Goal: Task Accomplishment & Management: Complete application form

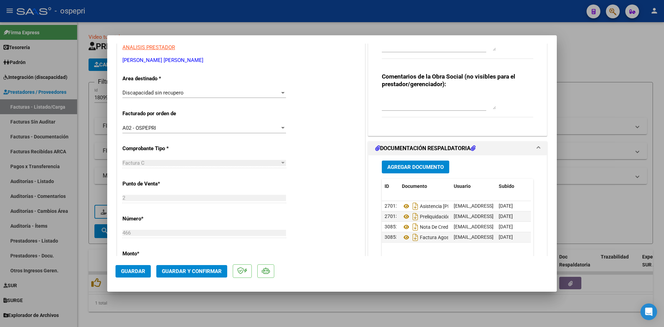
scroll to position [173, 0]
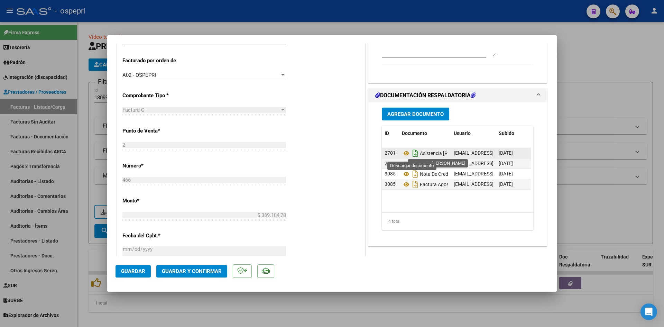
click at [413, 150] on icon "Descargar documento" at bounding box center [415, 153] width 9 height 11
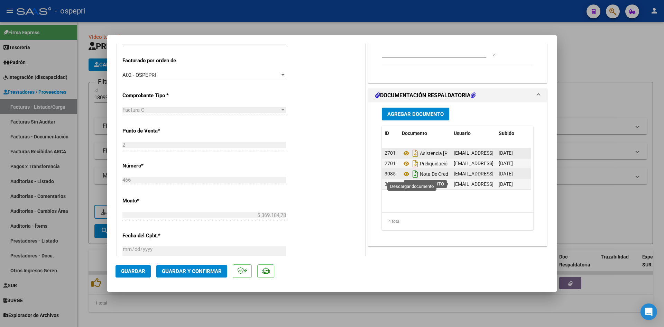
click at [414, 174] on icon "Descargar documento" at bounding box center [415, 173] width 9 height 11
click at [412, 184] on icon "Descargar documento" at bounding box center [415, 184] width 9 height 11
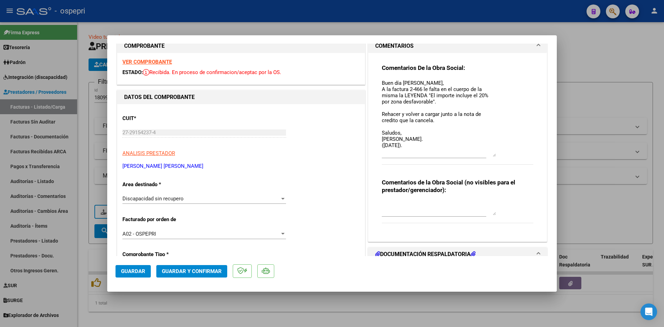
scroll to position [0, 0]
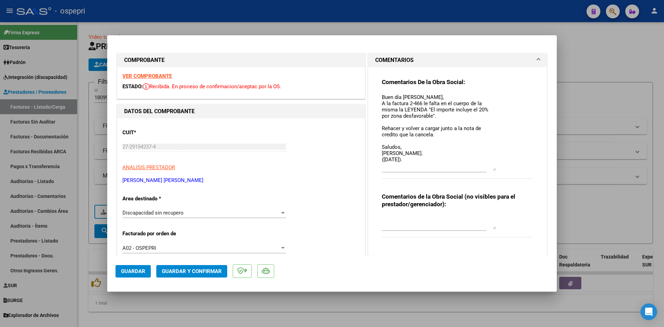
click at [378, 96] on div "Comentarios De la Obra Social: Buen día Jesica, A la factura 2-466 le falta en …" at bounding box center [458, 158] width 162 height 183
drag, startPoint x: 380, startPoint y: 96, endPoint x: 428, endPoint y: 172, distance: 89.9
click at [428, 172] on div "Buen día Jesica, A la factura 2-466 le falta en el cuerpo de la misma la LEYEND…" at bounding box center [439, 132] width 114 height 80
click at [419, 219] on textarea at bounding box center [439, 223] width 114 height 14
paste textarea "Buen día Jesica, A la factura 2-466 le falta en el cuerpo de la misma la LEYEND…"
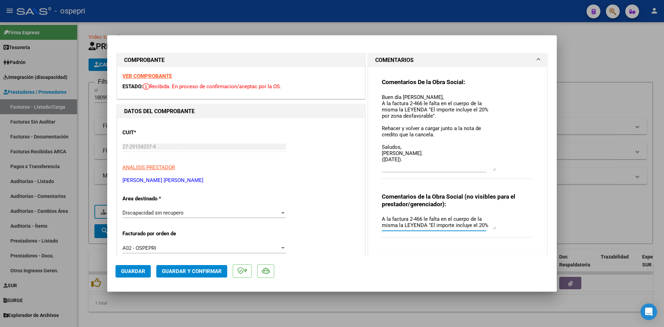
scroll to position [0, 0]
click at [465, 217] on textarea "PRESENTA NC + FACTURA NUEVA Buen día Jesica, A la factura 2-466 le falta en el …" at bounding box center [439, 223] width 114 height 14
type textarea "PRESENTA NC + FACTURA NUEVA 2-467. Buen día Jesica, A la factura 2-466 le falta…"
drag, startPoint x: 382, startPoint y: 99, endPoint x: 466, endPoint y: 181, distance: 118.2
click at [466, 181] on div "Comentarios De la Obra Social: Buen día Jesica, A la factura 2-466 le falta en …" at bounding box center [458, 132] width 152 height 108
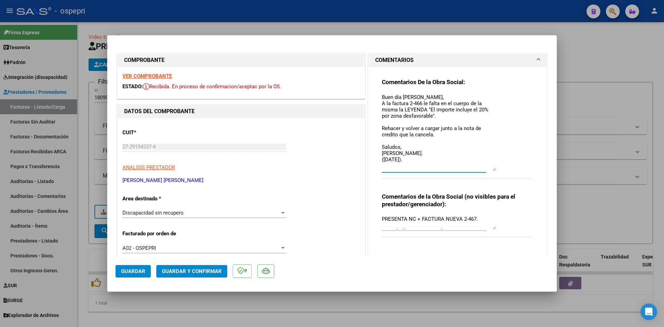
type textarea "B"
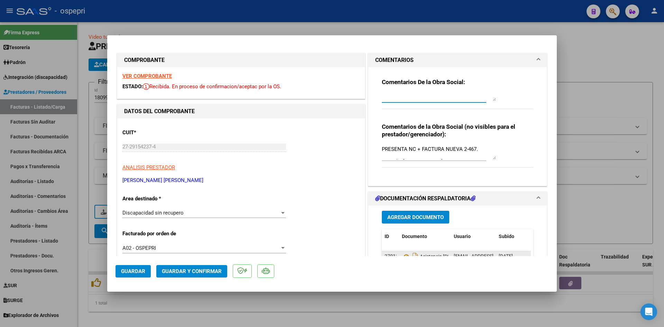
drag, startPoint x: 492, startPoint y: 170, endPoint x: 488, endPoint y: 86, distance: 83.5
click at [488, 86] on div "Comentarios De la Obra Social:" at bounding box center [458, 97] width 152 height 38
drag, startPoint x: 474, startPoint y: 147, endPoint x: 377, endPoint y: 149, distance: 96.5
click at [377, 149] on div "Comentarios De la Obra Social: Comentarios de la Obra Social (no visibles para …" at bounding box center [458, 123] width 162 height 113
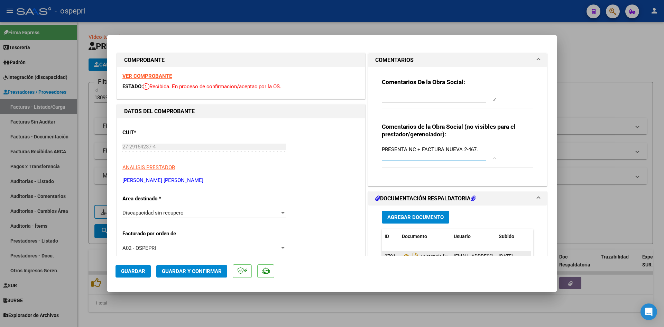
type input "$ 0,00"
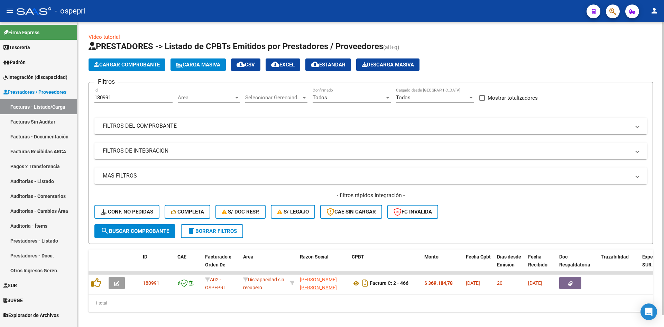
click at [157, 98] on input "180991" at bounding box center [133, 97] width 78 height 6
type input "1"
click at [191, 129] on mat-panel-title "FILTROS DEL COMPROBANTE" at bounding box center [367, 126] width 528 height 8
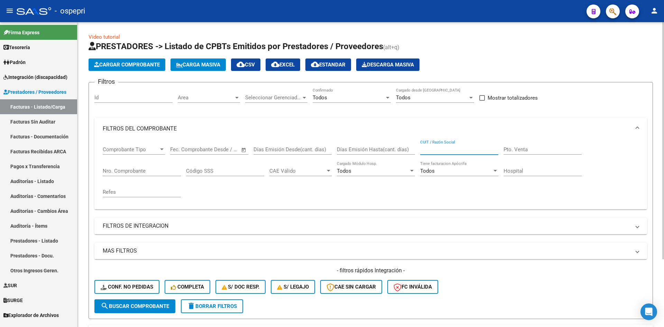
click at [449, 149] on input "CUIT / Razón Social" at bounding box center [459, 149] width 78 height 6
paste input "27-34665371-5"
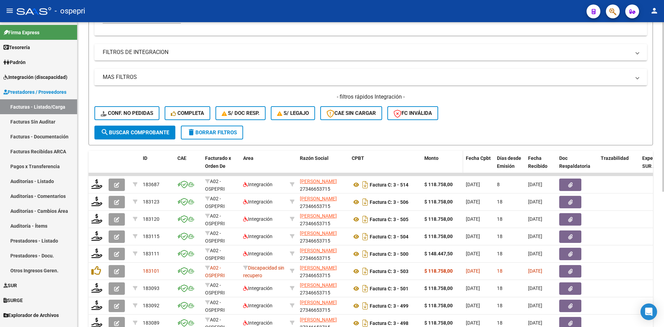
scroll to position [208, 0]
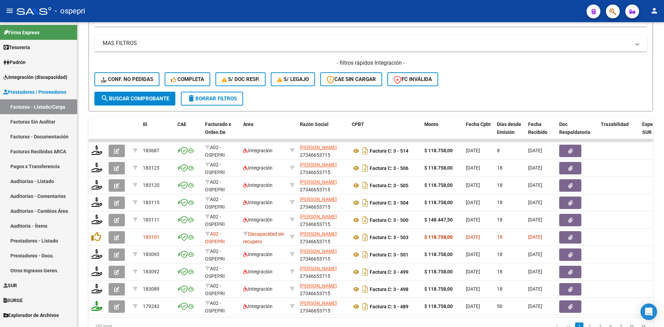
type input "27346653715"
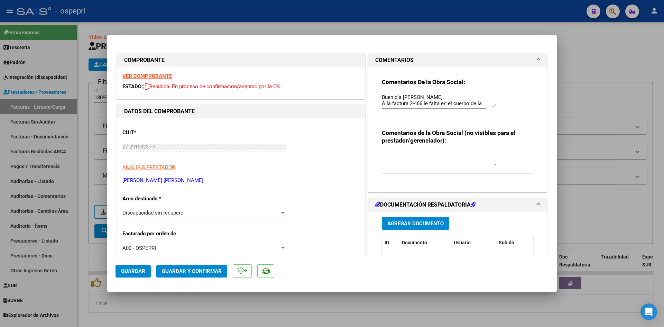
type input "$ 0,00"
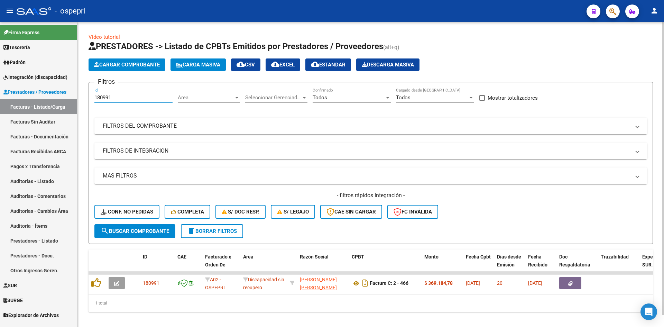
click at [120, 98] on input "180991" at bounding box center [133, 97] width 78 height 6
click at [227, 123] on mat-panel-title "FILTROS DEL COMPROBANTE" at bounding box center [367, 126] width 528 height 8
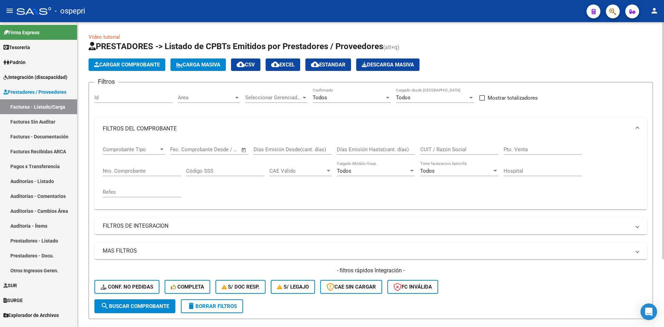
click at [431, 148] on input "CUIT / Razón Social" at bounding box center [459, 149] width 78 height 6
paste input "27-29154237-4"
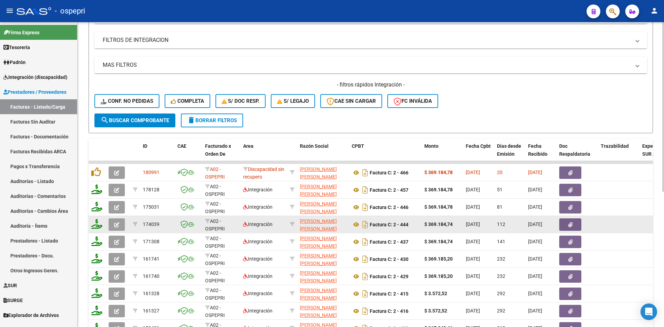
scroll to position [174, 0]
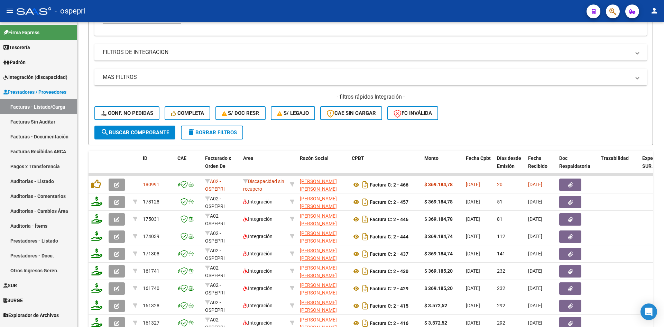
type input "27291542374"
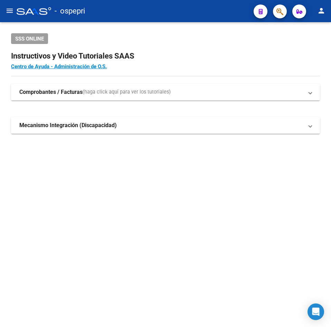
click at [10, 12] on mat-icon "menu" at bounding box center [10, 11] width 8 height 8
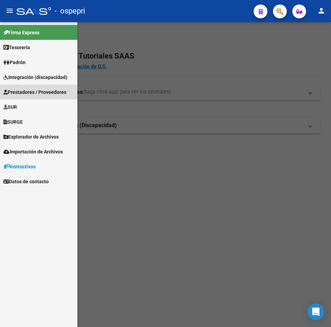
click at [39, 92] on span "Prestadores / Proveedores" at bounding box center [34, 92] width 63 height 8
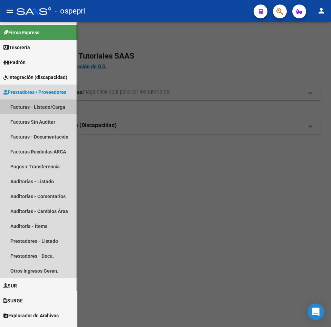
click at [33, 105] on link "Facturas - Listado/Carga" at bounding box center [38, 106] width 77 height 15
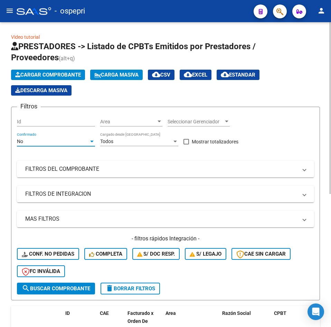
click at [64, 143] on div "No" at bounding box center [53, 141] width 72 height 6
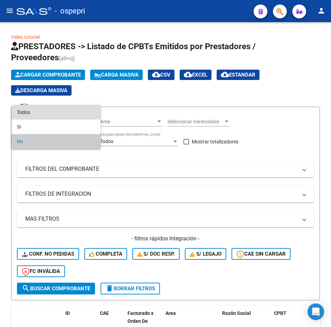
click at [47, 112] on span "Todos" at bounding box center [56, 112] width 78 height 15
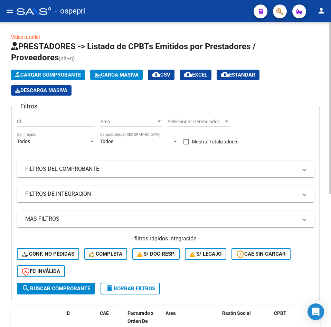
click at [70, 166] on mat-panel-title "FILTROS DEL COMPROBANTE" at bounding box center [161, 169] width 273 height 8
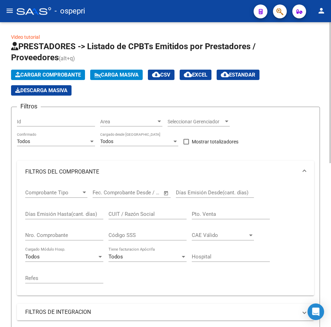
click at [128, 215] on input "CUIT / Razón Social" at bounding box center [148, 214] width 78 height 6
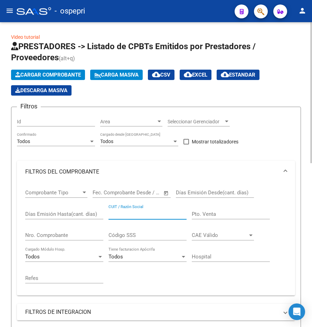
click at [54, 74] on span "Cargar Comprobante" at bounding box center [48, 75] width 66 height 6
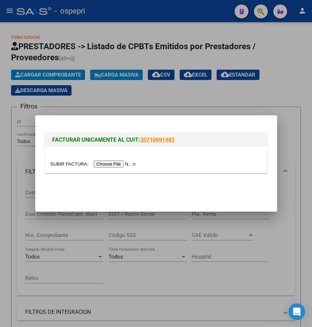
click at [115, 162] on input "file" at bounding box center [95, 163] width 88 height 7
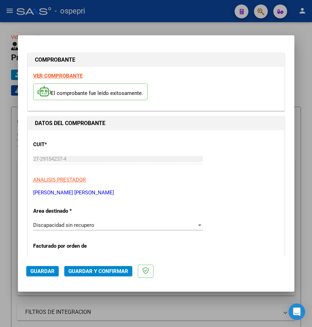
click at [82, 225] on span "Discapacidad sin recupero" at bounding box center [63, 225] width 61 height 6
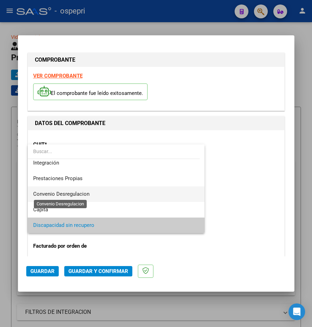
scroll to position [17, 0]
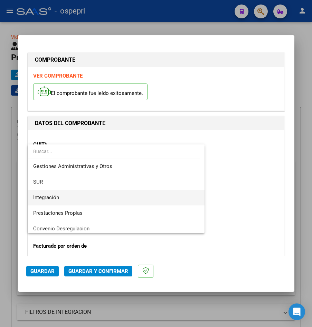
click at [62, 196] on span "Integración" at bounding box center [116, 198] width 166 height 16
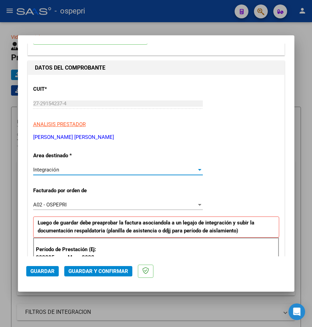
scroll to position [69, 0]
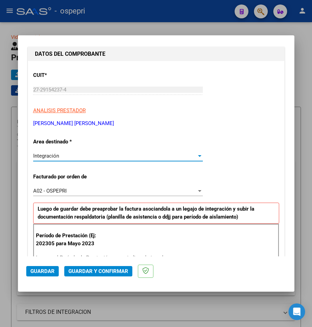
click at [59, 191] on span "A02 - OSPEPRI" at bounding box center [50, 191] width 34 height 6
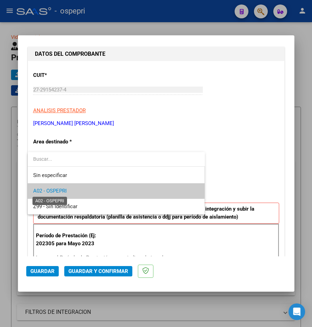
click at [59, 194] on span "A02 - OSPEPRI" at bounding box center [50, 191] width 34 height 6
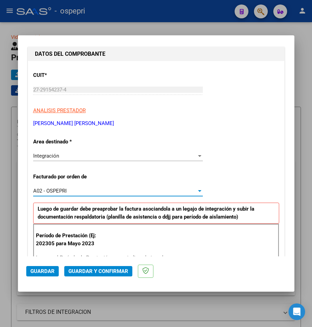
scroll to position [138, 0]
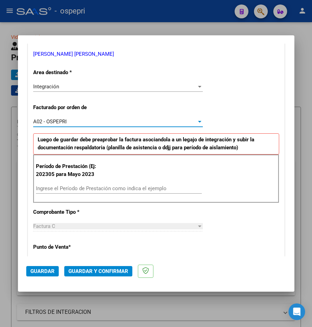
click at [67, 188] on input "Ingrese el Período de Prestación como indica el ejemplo" at bounding box center [119, 188] width 166 height 6
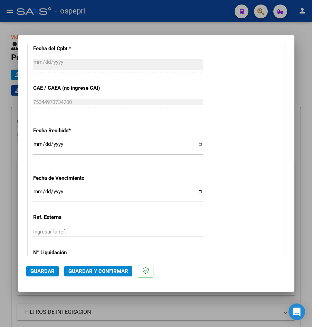
scroll to position [492, 0]
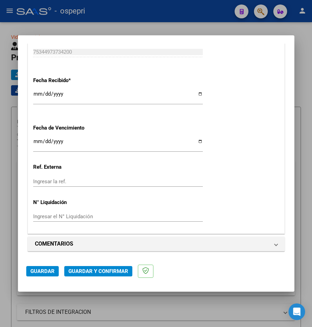
type input "202507"
click at [51, 269] on span "Guardar" at bounding box center [42, 271] width 24 height 6
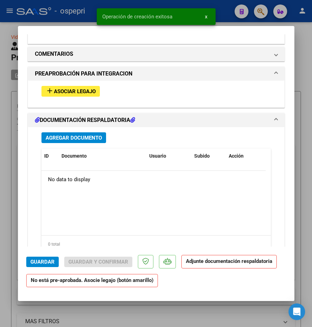
scroll to position [634, 0]
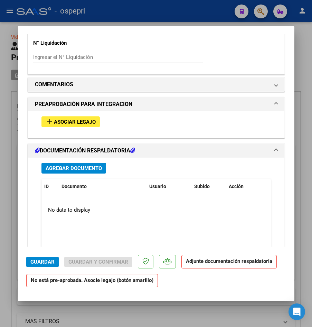
click at [52, 123] on mat-icon "add" at bounding box center [50, 121] width 8 height 8
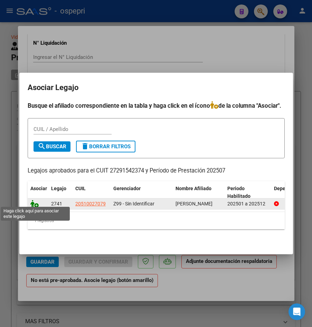
click at [34, 201] on icon at bounding box center [34, 204] width 8 height 8
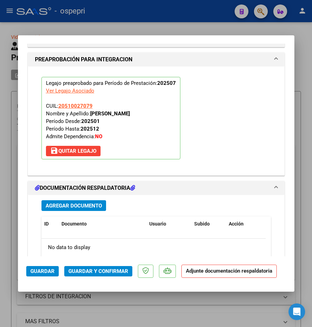
scroll to position [791, 0]
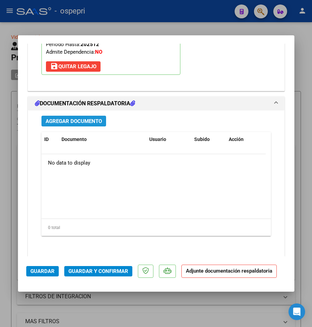
click at [76, 119] on span "Agregar Documento" at bounding box center [74, 121] width 56 height 6
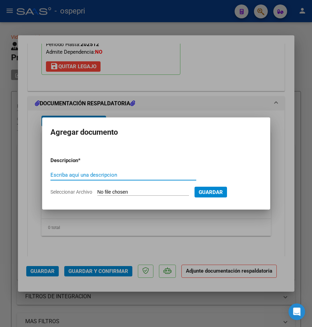
click at [79, 174] on input "Escriba aquí una descripcion" at bounding box center [124, 175] width 146 height 6
type input "a"
type input "MAI JUL 2025 ESPINDOLA"
click at [160, 190] on input "Seleccionar Archivo" at bounding box center [144, 192] width 92 height 7
type input "C:\fakepath\27291542374-FACTURA_C-2-466-ANEXO-ASISTENCIA THIAGO SORIA.pdf"
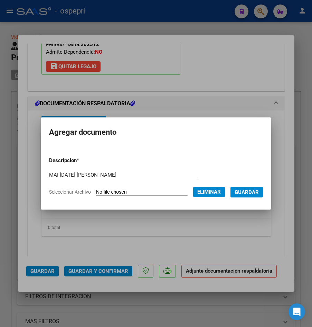
click at [252, 194] on span "Guardar" at bounding box center [247, 192] width 24 height 6
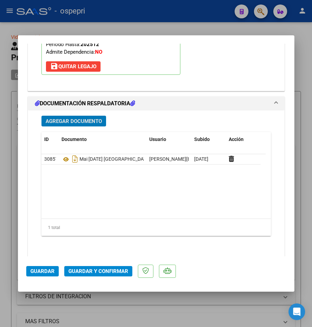
click at [56, 122] on span "Agregar Documento" at bounding box center [74, 121] width 56 height 6
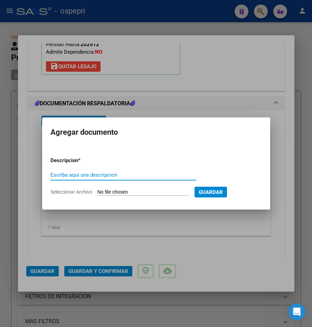
click at [74, 176] on input "Escriba aquí una descripcion" at bounding box center [124, 175] width 146 height 6
click at [137, 191] on input "Seleccionar Archivo" at bounding box center [144, 192] width 92 height 7
type input "C:\fakepath\27291542374-FACTURA_C-2-466-ANEXO-NOTA DE CREDITO.pdf"
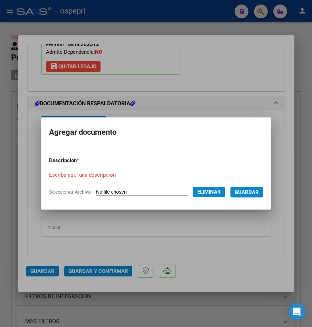
click at [86, 176] on input "Escriba aquí una descripcion" at bounding box center [123, 175] width 148 height 6
click at [50, 175] on input "NC 39 (FAC 2-466)" at bounding box center [123, 175] width 148 height 6
click at [119, 175] on input "NC 2-39 (FAC 2-466)" at bounding box center [123, 175] width 148 height 6
type input "NC 2-39 (FAC 2-466)"
click at [246, 191] on span "Guardar" at bounding box center [247, 192] width 24 height 6
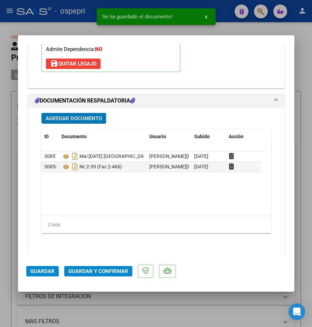
scroll to position [803, 0]
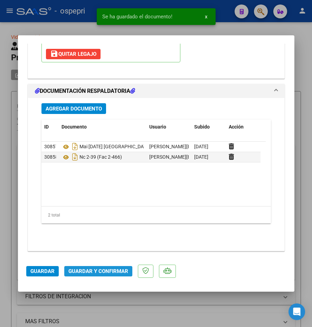
click at [107, 272] on span "Guardar y Confirmar" at bounding box center [99, 271] width 60 height 6
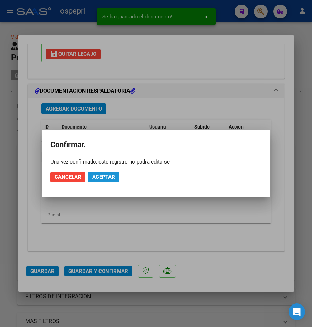
click at [104, 175] on span "Aceptar" at bounding box center [103, 177] width 23 height 6
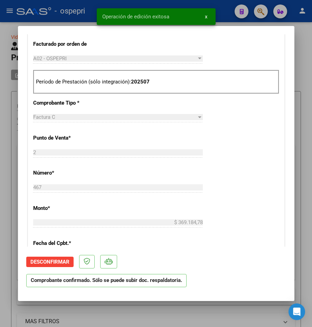
scroll to position [0, 0]
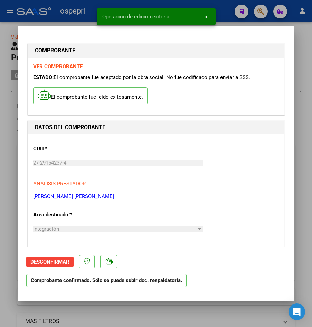
type input "$ 0,00"
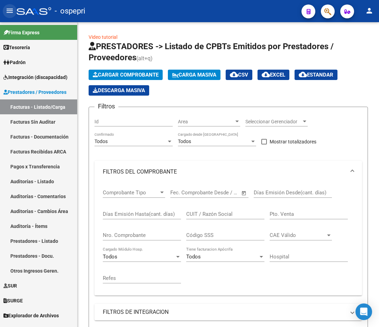
click at [7, 10] on mat-icon "menu" at bounding box center [10, 11] width 8 height 8
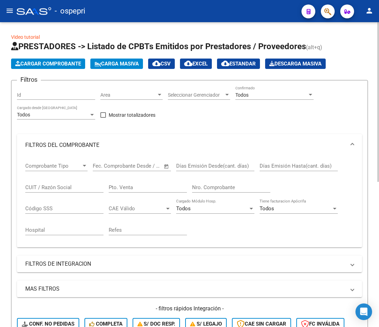
click at [57, 188] on input "CUIT / Razón Social" at bounding box center [64, 187] width 78 height 6
paste input "27291542374"
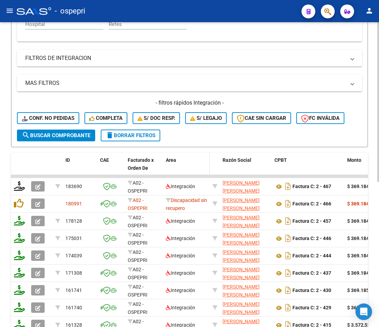
scroll to position [277, 0]
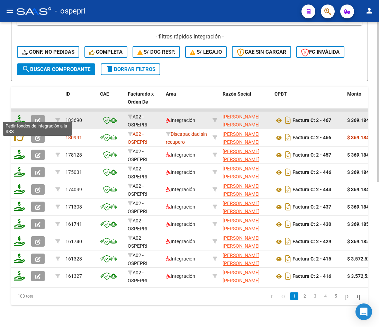
type input "27291542374"
click at [17, 116] on icon at bounding box center [19, 120] width 11 height 10
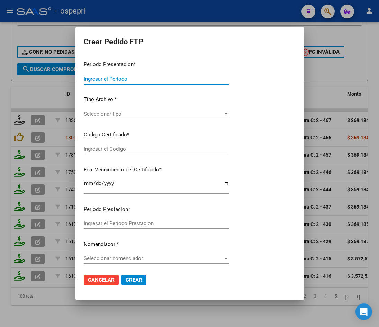
type input "202507"
type input "$ 369.184,78"
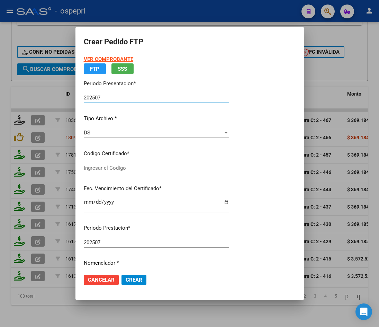
type input "2051002707-9"
type input "2027-09-24"
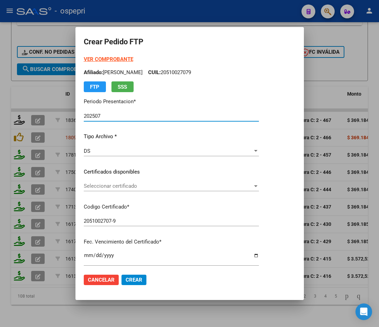
click at [135, 189] on span "Seleccionar certificado" at bounding box center [168, 186] width 169 height 6
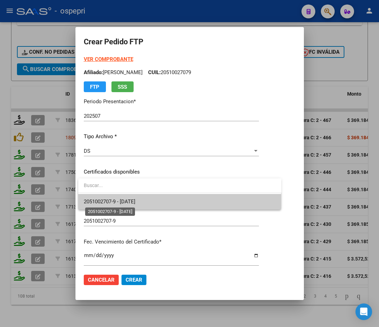
click at [135, 201] on span "2051002707-9 - 2027-09-24" at bounding box center [110, 201] width 52 height 6
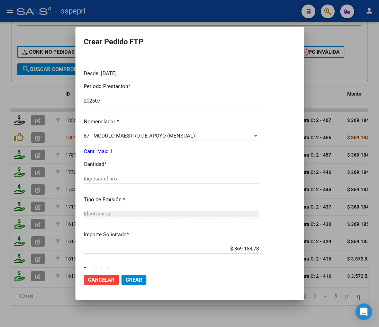
scroll to position [208, 0]
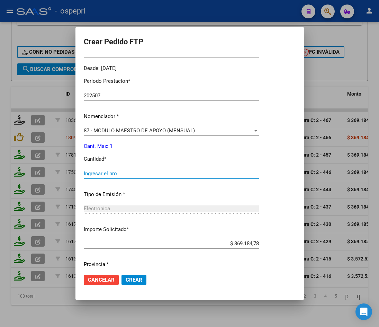
click at [127, 174] on input "Ingresar el nro" at bounding box center [171, 173] width 175 height 6
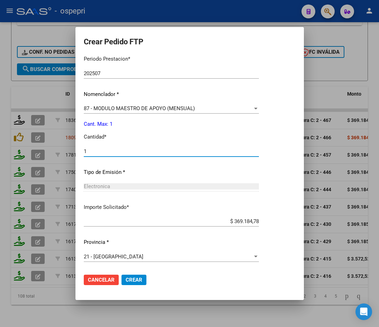
type input "1"
click at [137, 280] on span "Crear" at bounding box center [134, 279] width 17 height 6
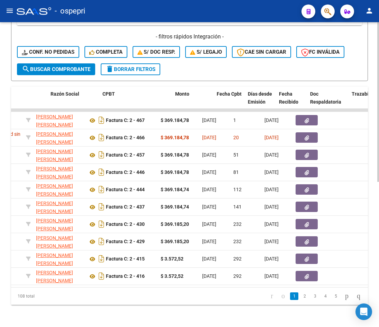
scroll to position [0, 0]
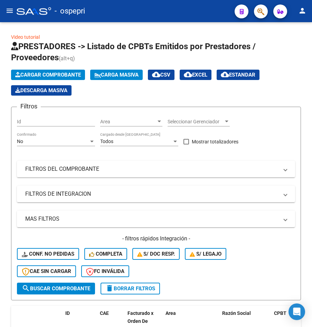
click at [11, 9] on mat-icon "menu" at bounding box center [10, 11] width 8 height 8
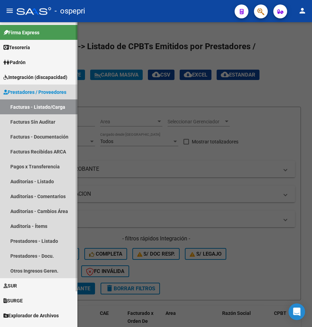
click at [26, 89] on span "Prestadores / Proveedores" at bounding box center [34, 92] width 63 height 8
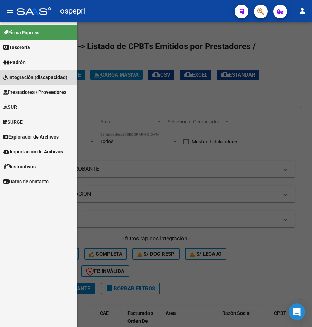
click at [23, 77] on span "Integración (discapacidad)" at bounding box center [35, 77] width 64 height 8
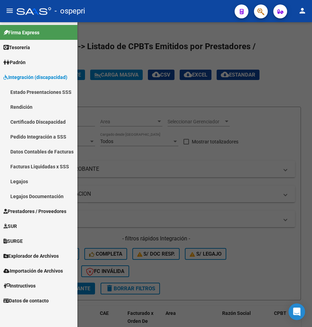
click at [22, 181] on link "Legajos" at bounding box center [38, 181] width 77 height 15
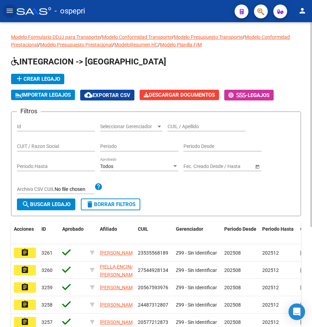
click at [189, 123] on div "CUIL / Apellido" at bounding box center [207, 124] width 78 height 14
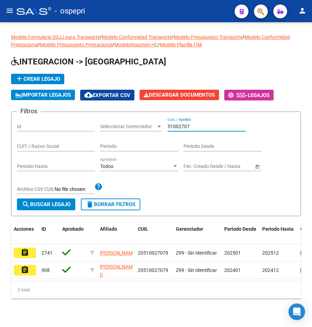
type input "51002707"
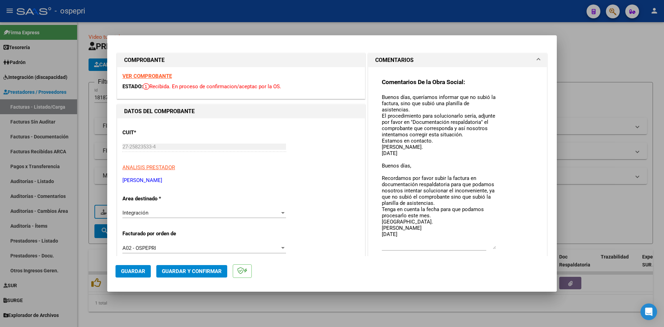
drag, startPoint x: 492, startPoint y: 104, endPoint x: 493, endPoint y: 246, distance: 141.9
click at [493, 246] on textarea "Buenos días, queríamos informar que no subió la factura, sino que subió una pla…" at bounding box center [439, 171] width 114 height 156
click at [148, 76] on strong "VER COMPROBANTE" at bounding box center [146, 76] width 49 height 6
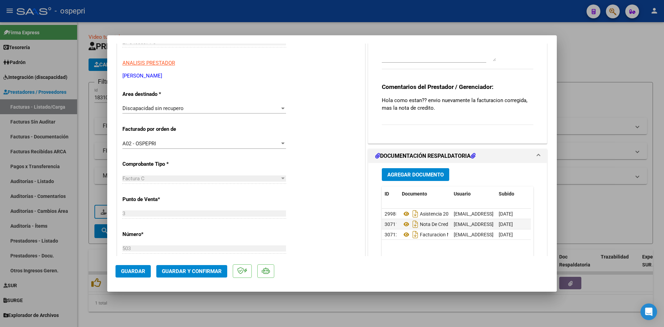
scroll to position [138, 0]
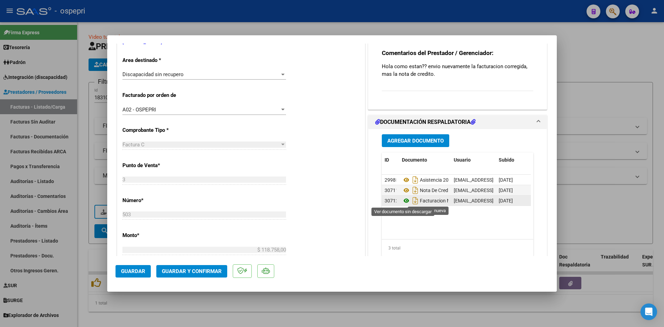
click at [404, 201] on icon at bounding box center [406, 201] width 9 height 8
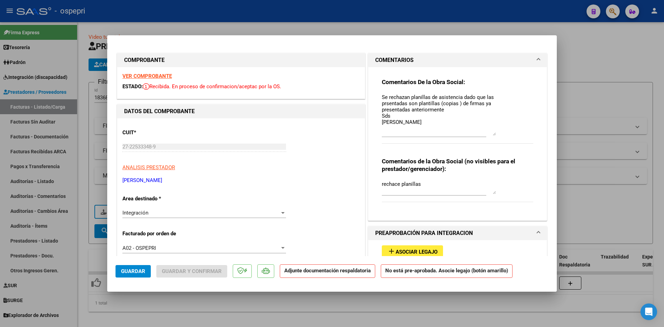
drag, startPoint x: 490, startPoint y: 106, endPoint x: 492, endPoint y: 135, distance: 28.4
click at [492, 135] on textarea "Se rechazan planillas de asistencia dado que las prsentadas son plantillas (cop…" at bounding box center [439, 114] width 114 height 42
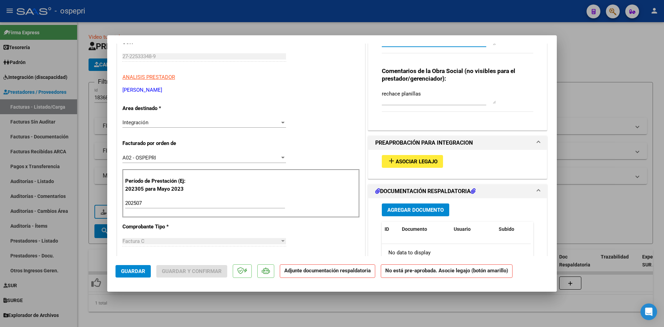
scroll to position [104, 0]
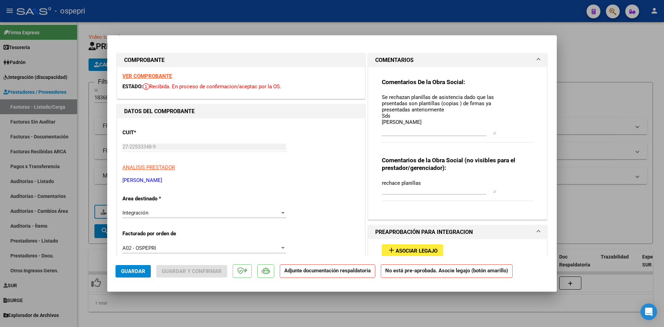
drag, startPoint x: 491, startPoint y: 104, endPoint x: 491, endPoint y: 132, distance: 27.3
click at [491, 132] on textarea "Se rechazan planillas de asistencia dado que las prsentadas son plantillas (cop…" at bounding box center [439, 113] width 114 height 41
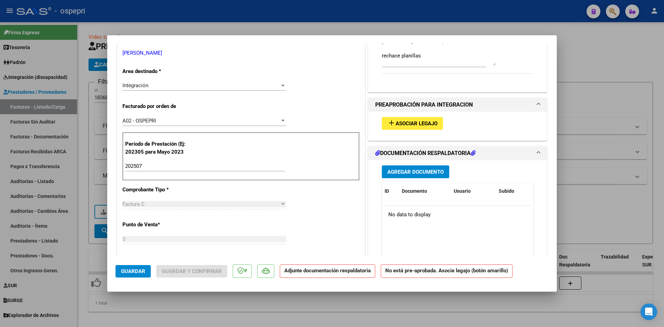
scroll to position [35, 0]
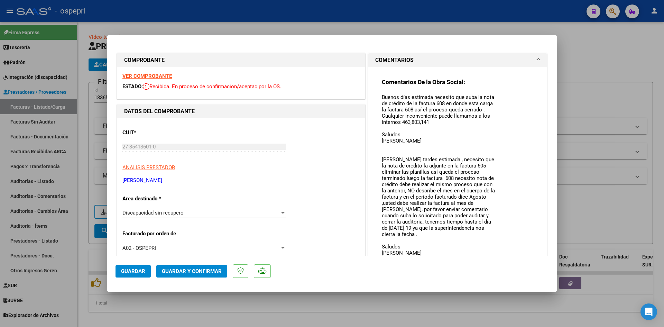
drag, startPoint x: 491, startPoint y: 105, endPoint x: 509, endPoint y: 265, distance: 160.9
click at [509, 265] on mat-dialog-container "COMPROBANTE VER COMPROBANTE ESTADO: Recibida. En proceso de confirmacion/acepta…" at bounding box center [332, 163] width 450 height 256
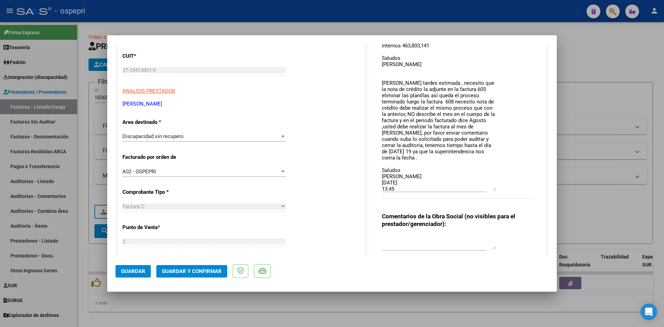
scroll to position [104, 0]
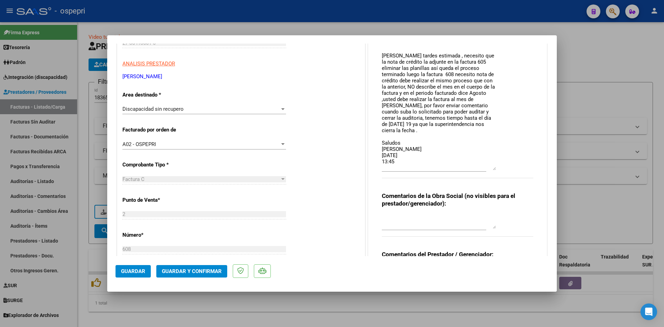
drag, startPoint x: 491, startPoint y: 160, endPoint x: 495, endPoint y: 167, distance: 8.4
click at [495, 167] on div "Comentarios De la Obra Social: Buenos días estimada necesito que suba la nota d…" at bounding box center [458, 79] width 152 height 211
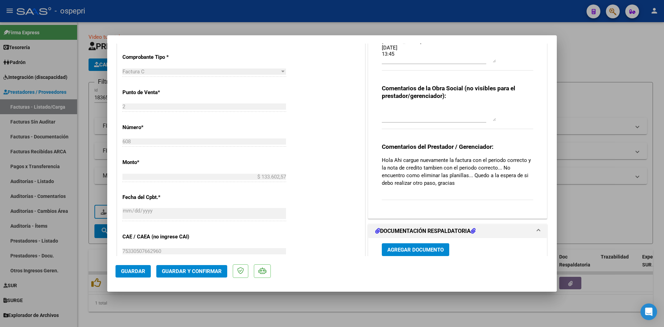
scroll to position [208, 0]
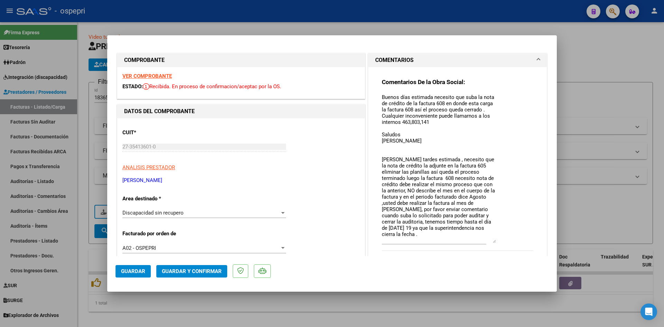
drag, startPoint x: 490, startPoint y: 106, endPoint x: 499, endPoint y: 242, distance: 135.9
click at [499, 242] on div "Comentarios De la Obra Social: Buenos días estimada necesito que suba la nota d…" at bounding box center [458, 168] width 152 height 180
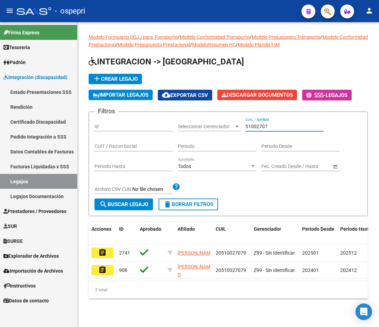
click at [12, 8] on mat-icon "menu" at bounding box center [10, 11] width 8 height 8
